Goal: Transaction & Acquisition: Purchase product/service

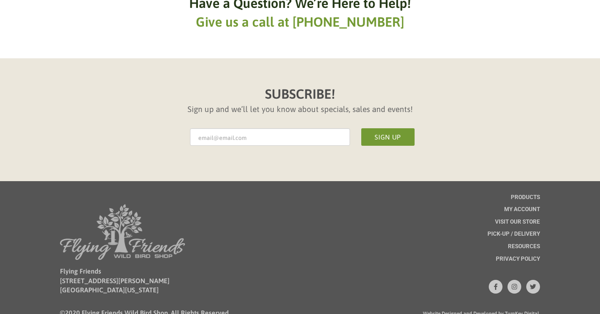
scroll to position [1529, 0]
click at [525, 195] on span "Products" at bounding box center [525, 198] width 29 height 6
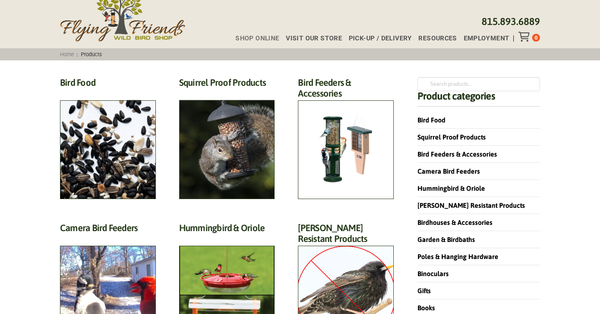
scroll to position [40, 0]
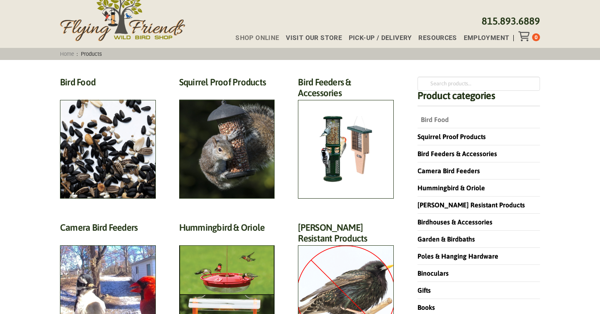
click at [439, 122] on link "Bird Food" at bounding box center [432, 119] width 31 height 7
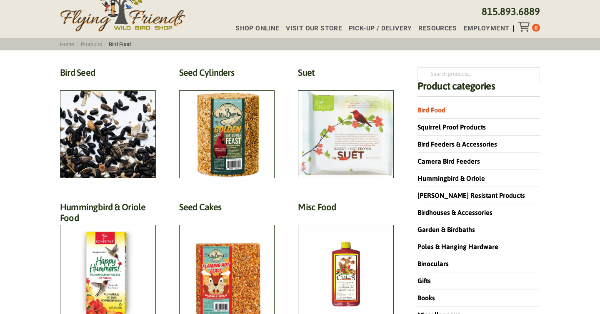
scroll to position [54, 0]
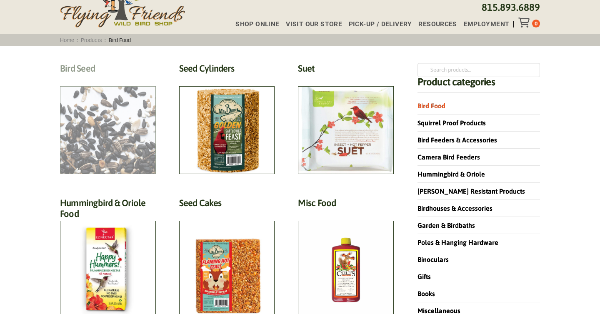
click at [130, 78] on h2 "Bird Seed (30)" at bounding box center [108, 70] width 96 height 15
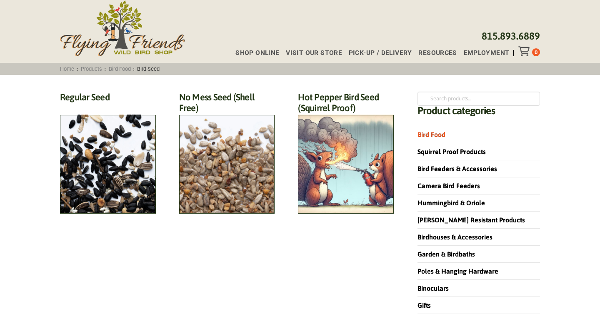
scroll to position [32, 0]
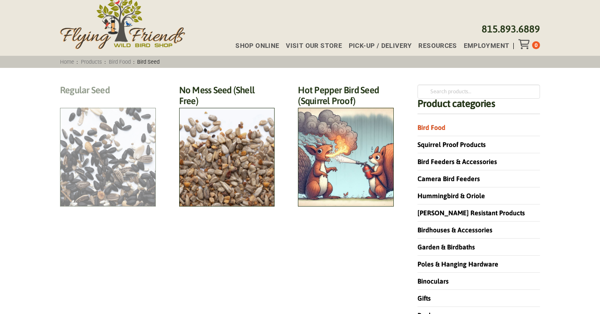
click at [122, 100] on h2 "Regular Seed (18)" at bounding box center [108, 92] width 96 height 15
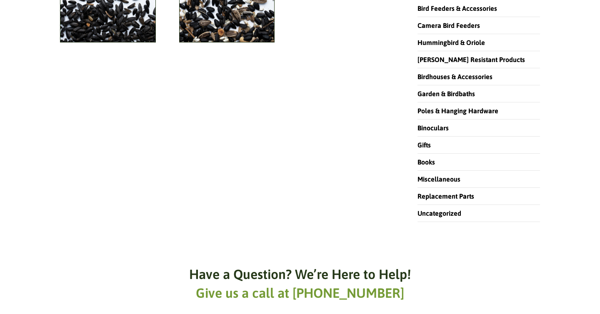
scroll to position [104, 0]
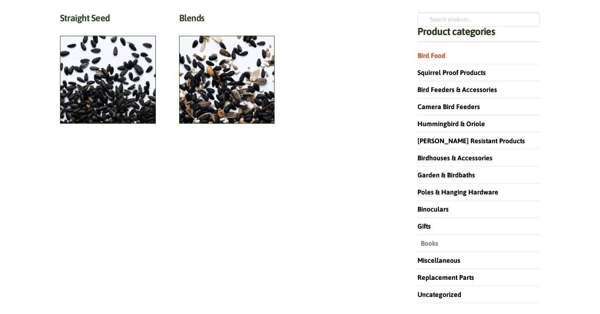
click at [430, 242] on link "Books" at bounding box center [427, 242] width 21 height 7
click at [432, 243] on link "Books" at bounding box center [427, 242] width 21 height 7
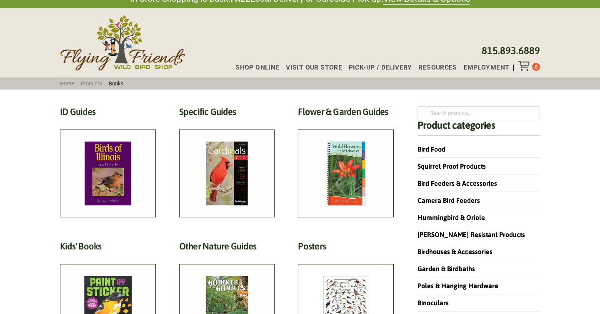
scroll to position [142, 0]
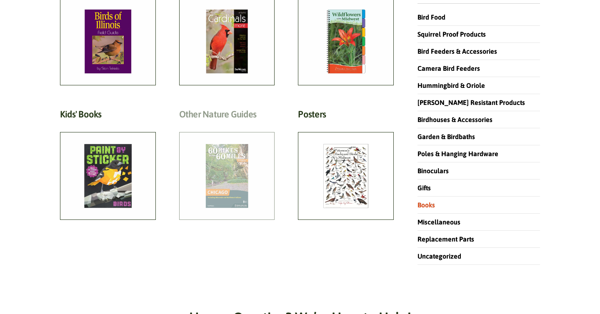
click at [226, 124] on h2 "Other Nature Guides (3)" at bounding box center [227, 116] width 96 height 15
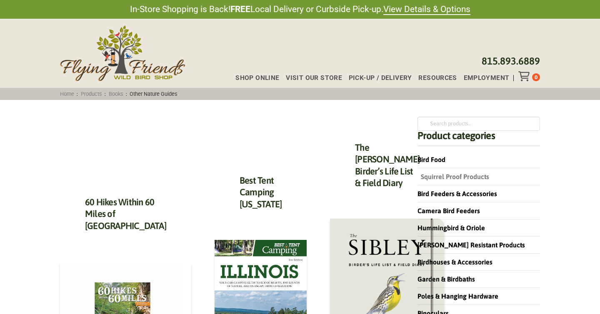
click at [451, 178] on link "Squirrel Proof Products" at bounding box center [453, 176] width 72 height 7
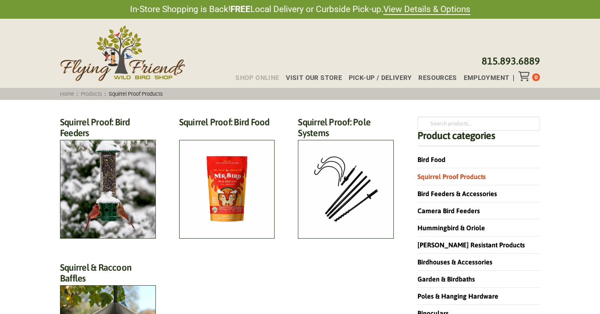
click at [248, 76] on span "Shop Online" at bounding box center [257, 78] width 44 height 7
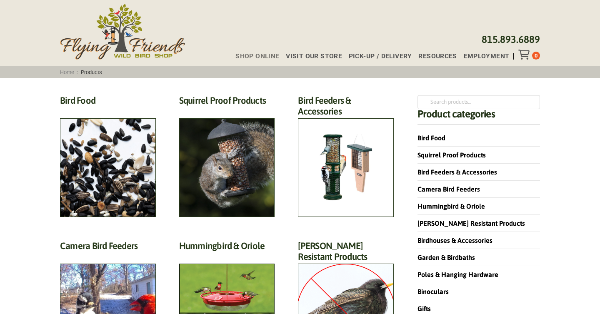
scroll to position [27, 0]
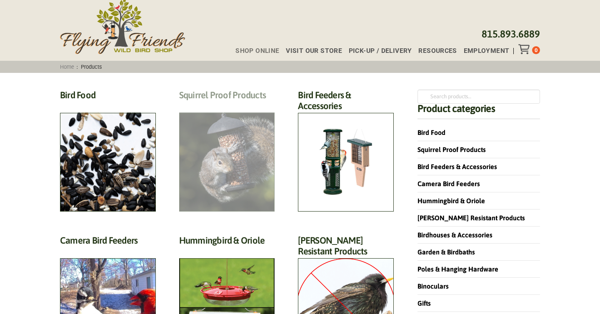
click at [219, 105] on h2 "Squirrel Proof Products (42)" at bounding box center [227, 97] width 96 height 15
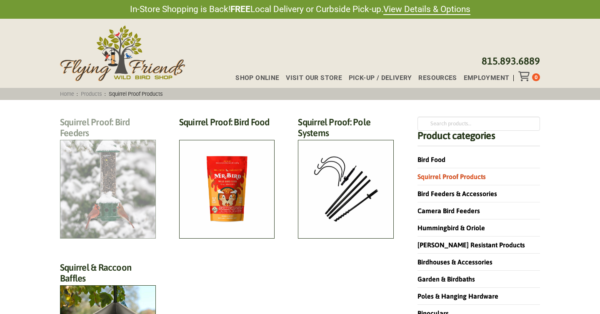
click at [122, 143] on h2 "Squirrel Proof: Bird Feeders (12)" at bounding box center [108, 130] width 96 height 27
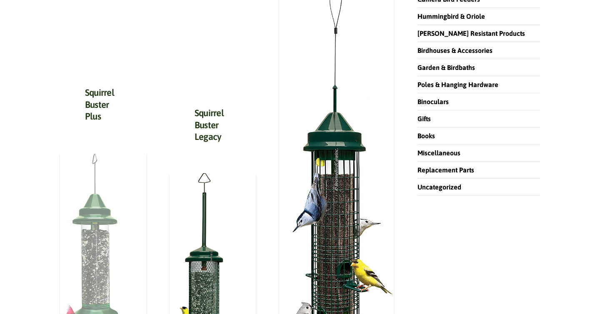
scroll to position [209, 0]
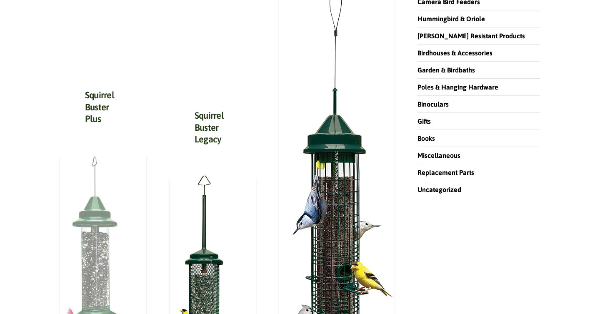
click at [107, 162] on img at bounding box center [103, 255] width 86 height 202
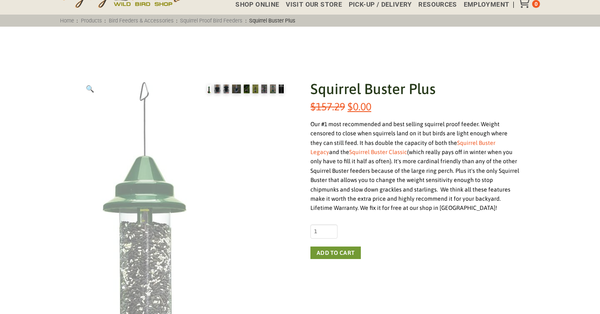
scroll to position [54, 0]
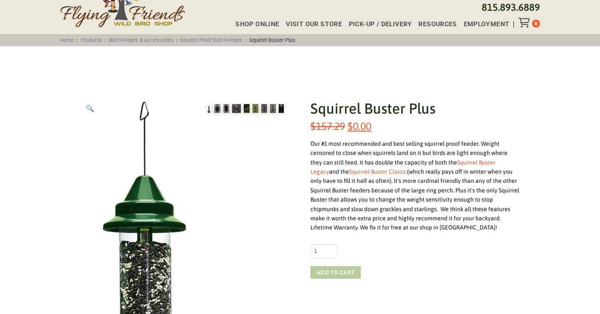
click at [331, 270] on button "Add to cart" at bounding box center [335, 272] width 50 height 12
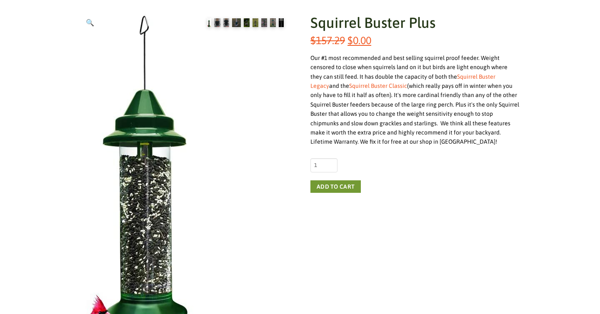
scroll to position [129, 0]
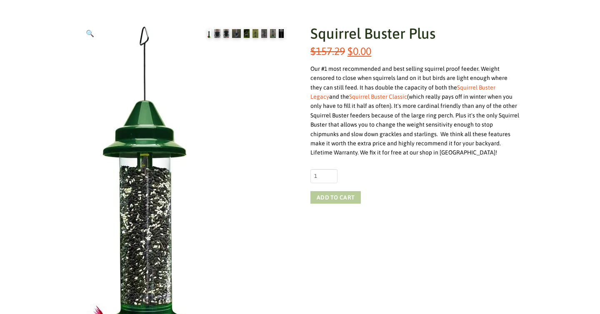
click at [339, 194] on button "Add to cart" at bounding box center [335, 197] width 50 height 12
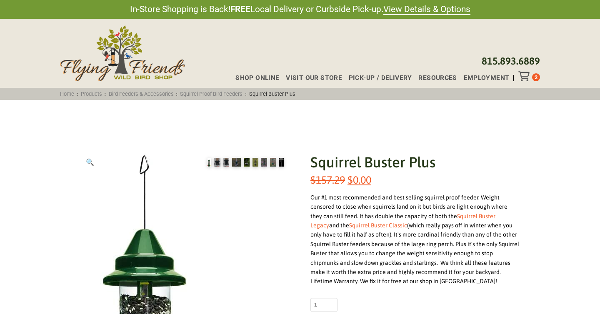
click at [526, 78] on icon "Toggle Off Canvas Content" at bounding box center [523, 76] width 10 height 10
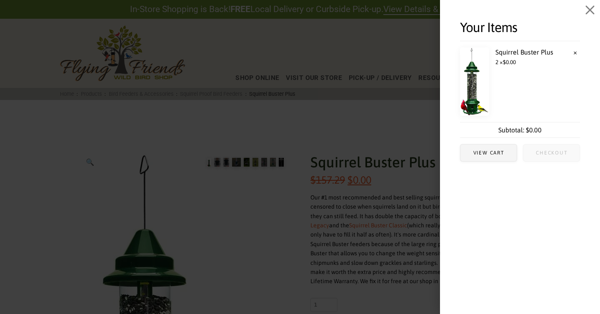
click at [540, 152] on span "Checkout" at bounding box center [552, 152] width 32 height 5
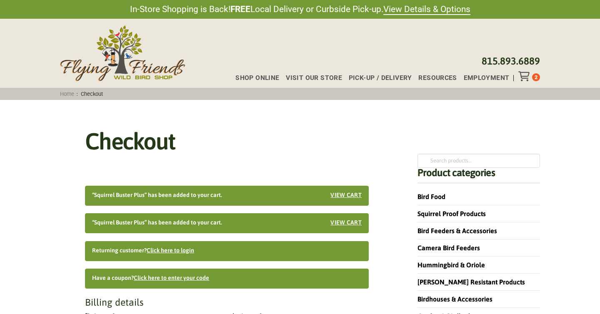
select select "IL"
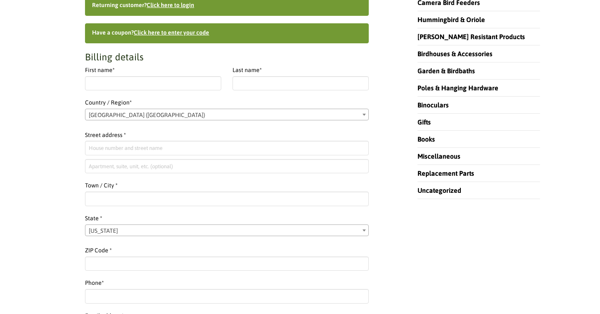
scroll to position [245, 0]
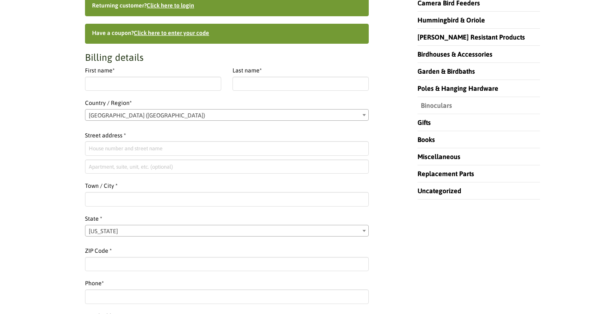
click at [433, 105] on link "Binoculars" at bounding box center [434, 105] width 35 height 7
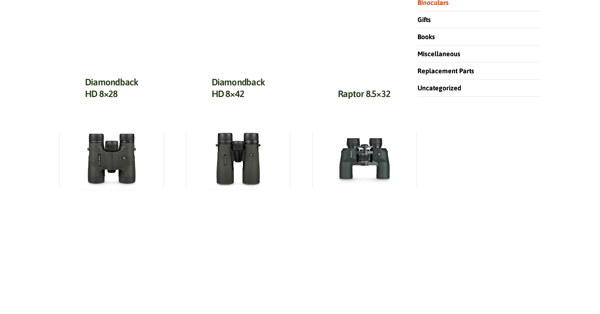
scroll to position [335, 0]
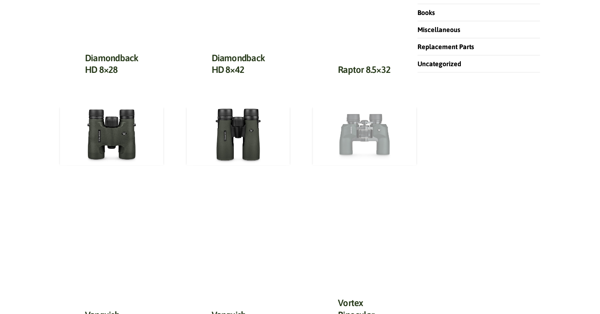
click at [361, 125] on img at bounding box center [364, 135] width 103 height 60
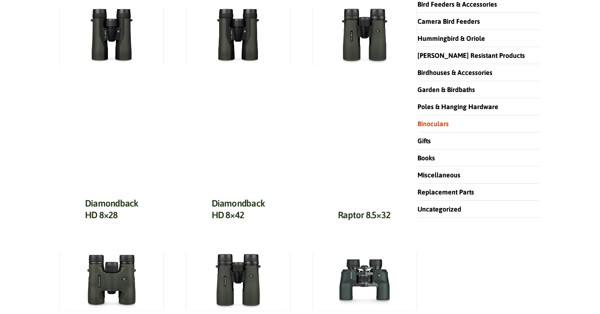
scroll to position [189, 0]
click at [441, 174] on link "Miscellaneous" at bounding box center [440, 175] width 46 height 7
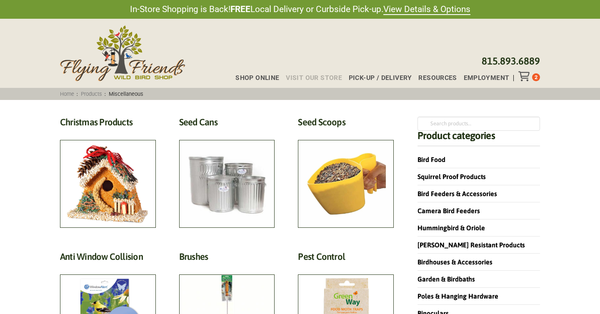
click at [328, 79] on span "Visit Our Store" at bounding box center [314, 78] width 56 height 7
click at [434, 230] on link "Hummingbird & Oriole" at bounding box center [452, 227] width 71 height 7
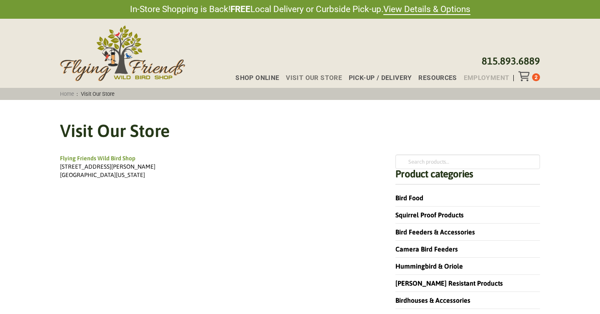
click at [478, 80] on span "Employment" at bounding box center [486, 78] width 46 height 7
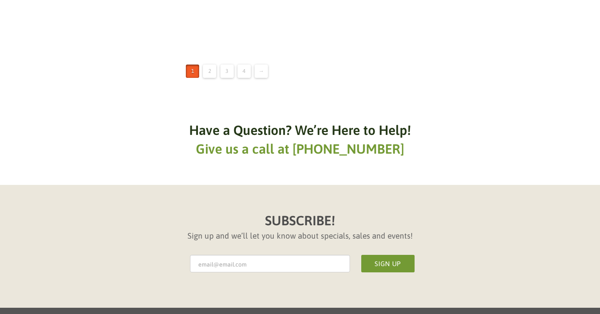
scroll to position [1458, 0]
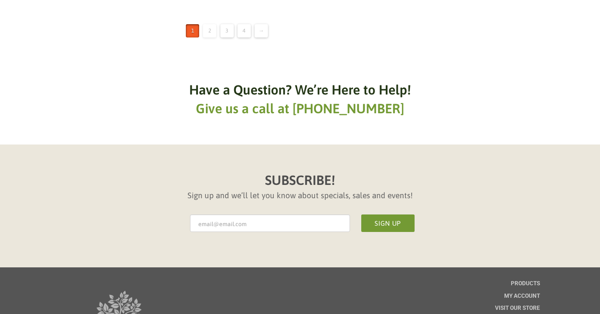
click at [212, 26] on link "2" at bounding box center [209, 30] width 13 height 13
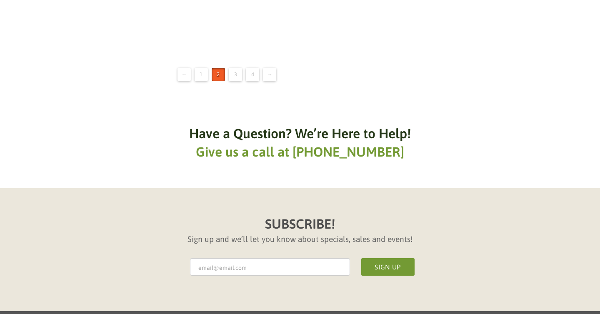
scroll to position [1375, 0]
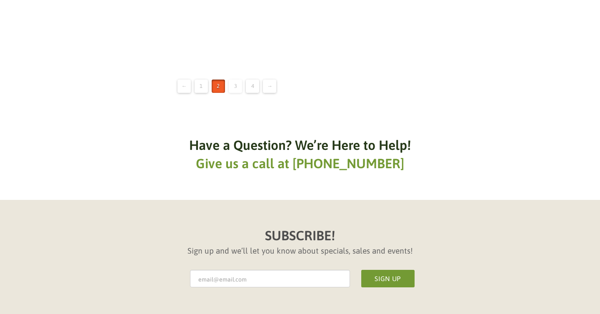
click at [241, 81] on link "3" at bounding box center [235, 86] width 13 height 13
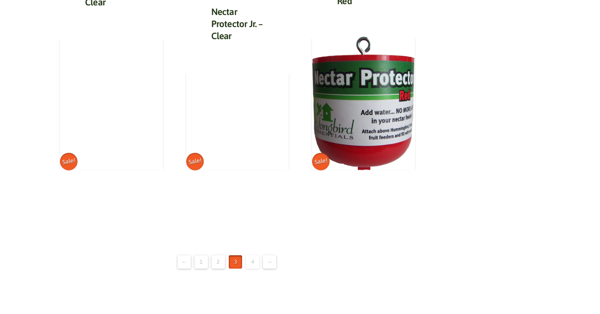
scroll to position [1188, 0]
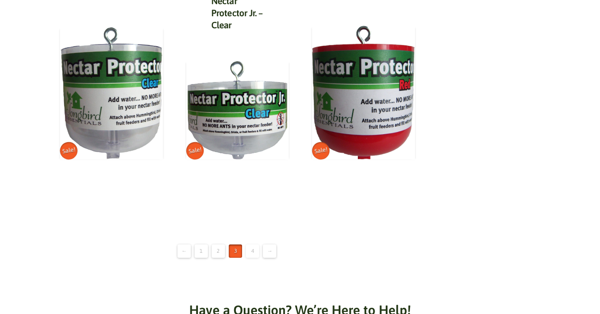
click at [254, 252] on link "4" at bounding box center [252, 250] width 13 height 13
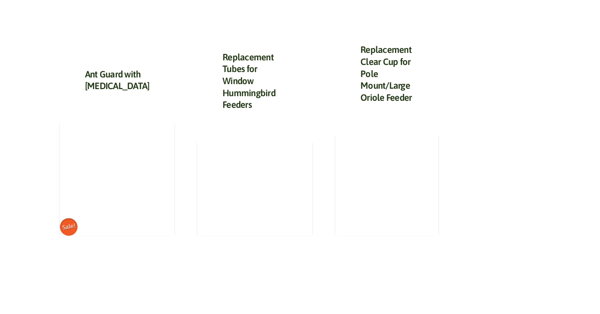
scroll to position [424, 0]
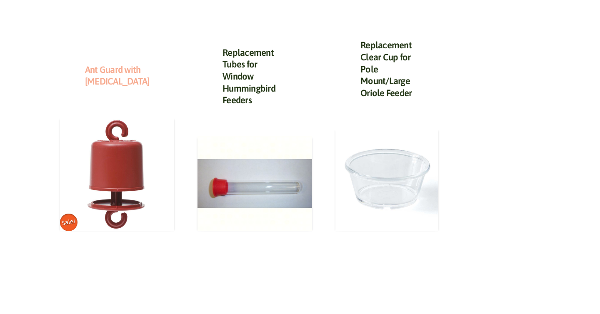
click at [106, 87] on link "Ant Guard with [MEDICAL_DATA]" at bounding box center [117, 75] width 64 height 23
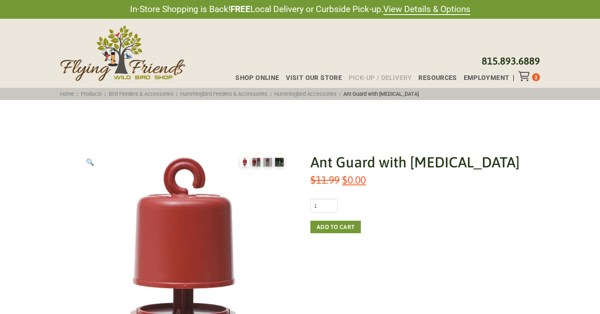
click at [387, 79] on span "Pick-up / Delivery" at bounding box center [380, 78] width 63 height 7
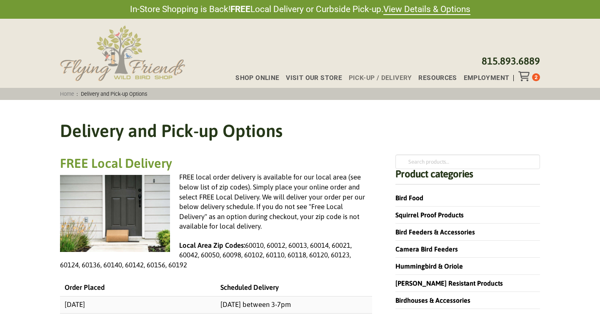
click at [126, 43] on img at bounding box center [122, 53] width 125 height 56
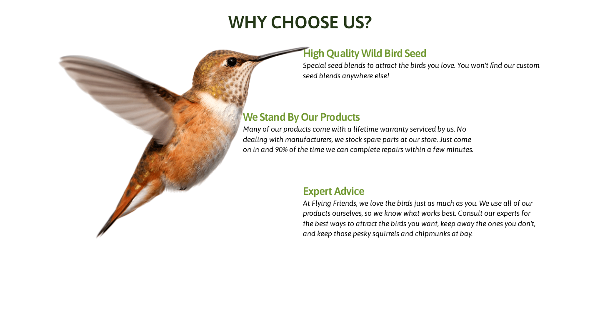
scroll to position [860, 0]
